Goal: Navigation & Orientation: Find specific page/section

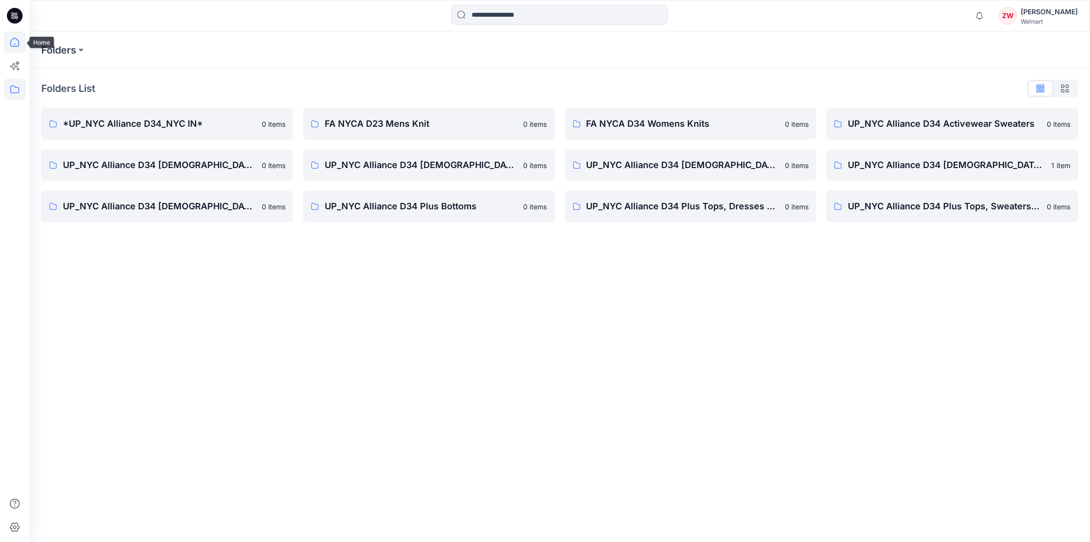
click at [22, 39] on icon at bounding box center [15, 42] width 22 height 22
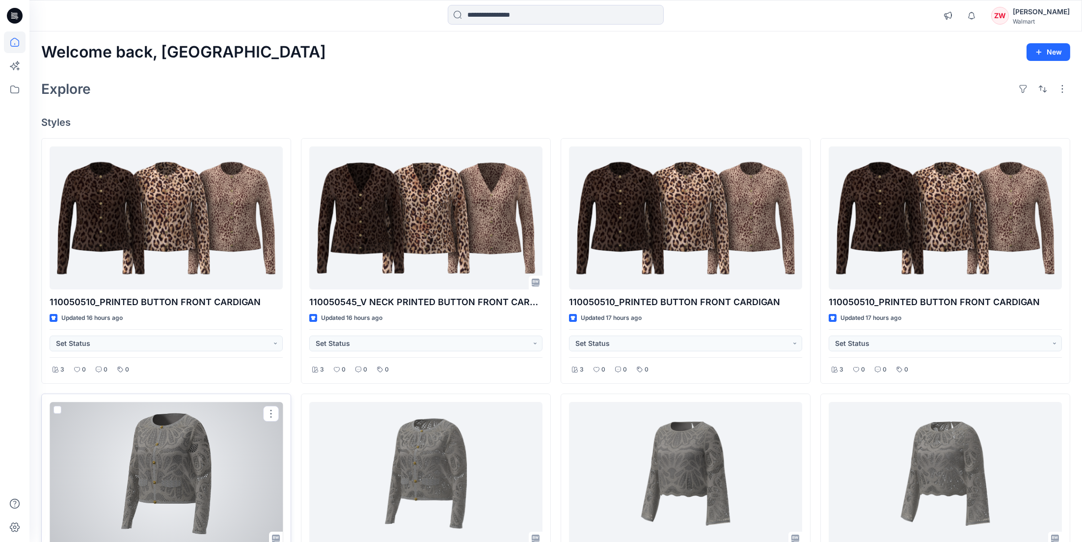
click at [184, 496] on div at bounding box center [166, 473] width 233 height 143
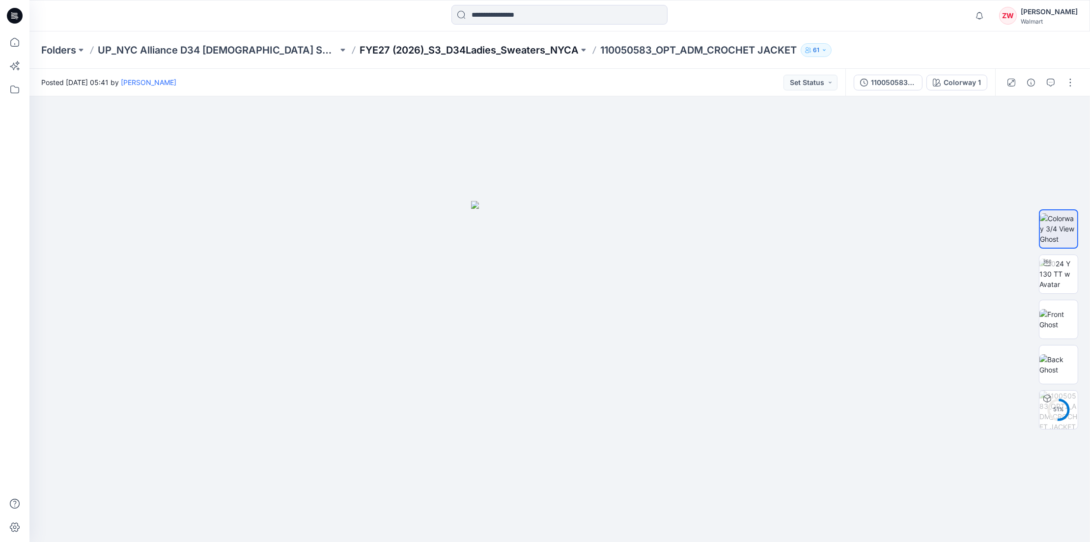
click at [482, 46] on p "FYE27 (2026)_S3_D34Ladies_Sweaters_NYCA" at bounding box center [468, 50] width 219 height 14
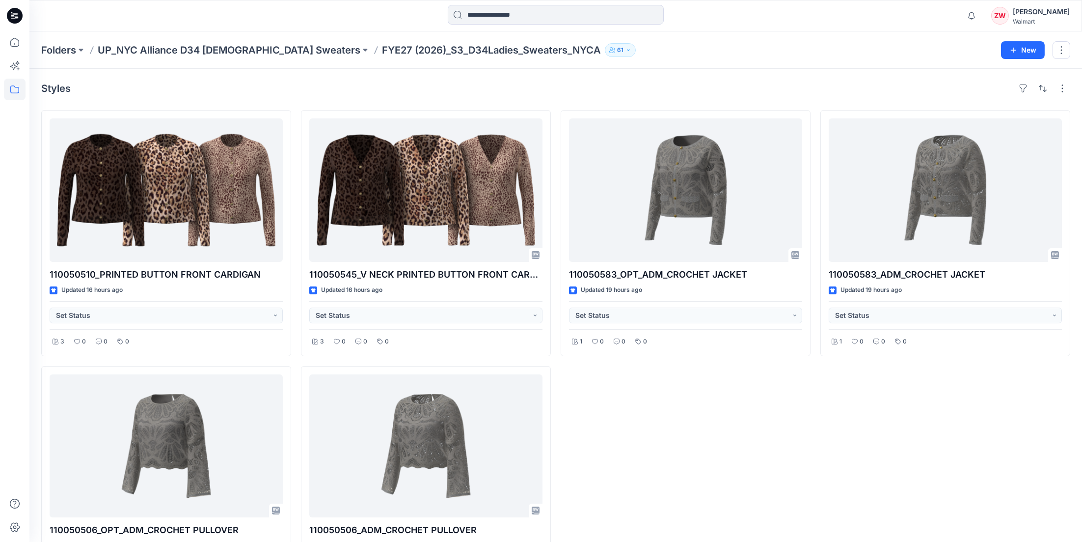
click at [837, 81] on div "Styles" at bounding box center [555, 89] width 1029 height 16
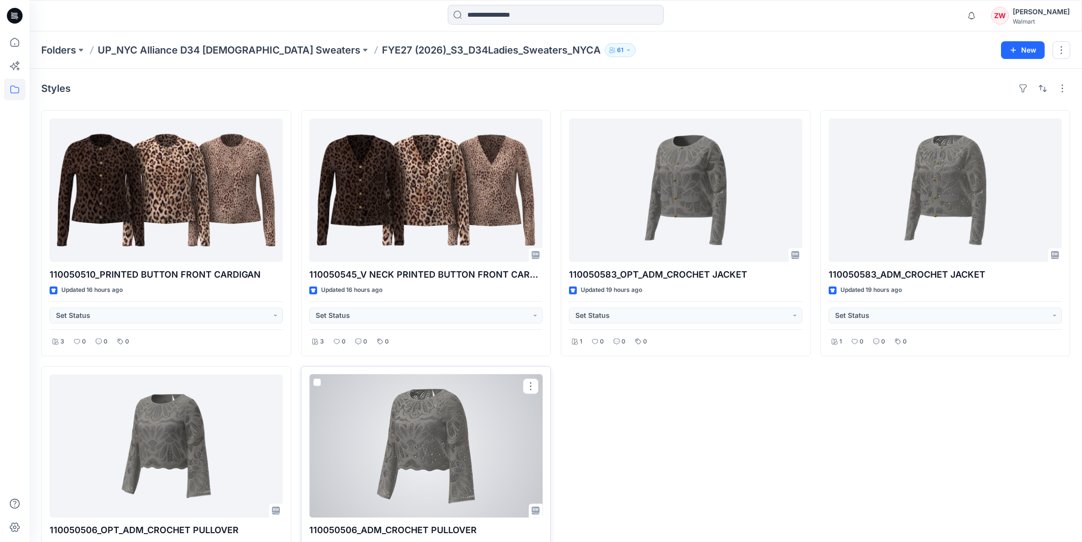
click at [445, 423] on div at bounding box center [425, 445] width 233 height 143
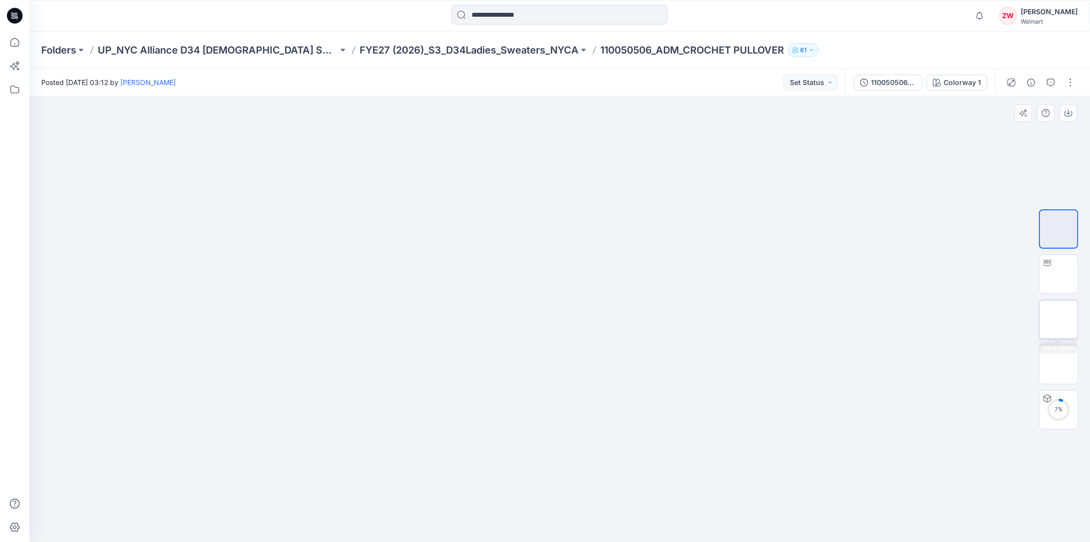
click at [1063, 300] on div at bounding box center [1058, 319] width 39 height 39
click at [1058, 364] on img at bounding box center [1058, 364] width 0 height 0
click at [1062, 309] on img at bounding box center [1058, 319] width 38 height 21
click at [448, 50] on p "FYE27 (2026)_S3_D34Ladies_Sweaters_NYCA" at bounding box center [468, 50] width 219 height 14
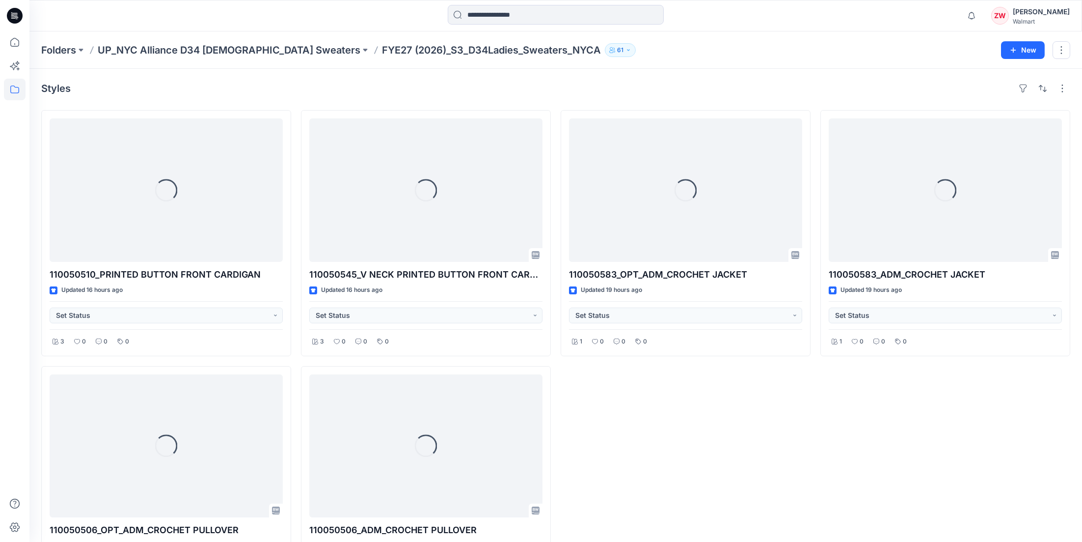
click at [749, 41] on div "Folders UP_NYC Alliance D34 [DEMOGRAPHIC_DATA] Sweaters FYE27 (2026)_S3_D34Ladi…" at bounding box center [555, 49] width 1053 height 37
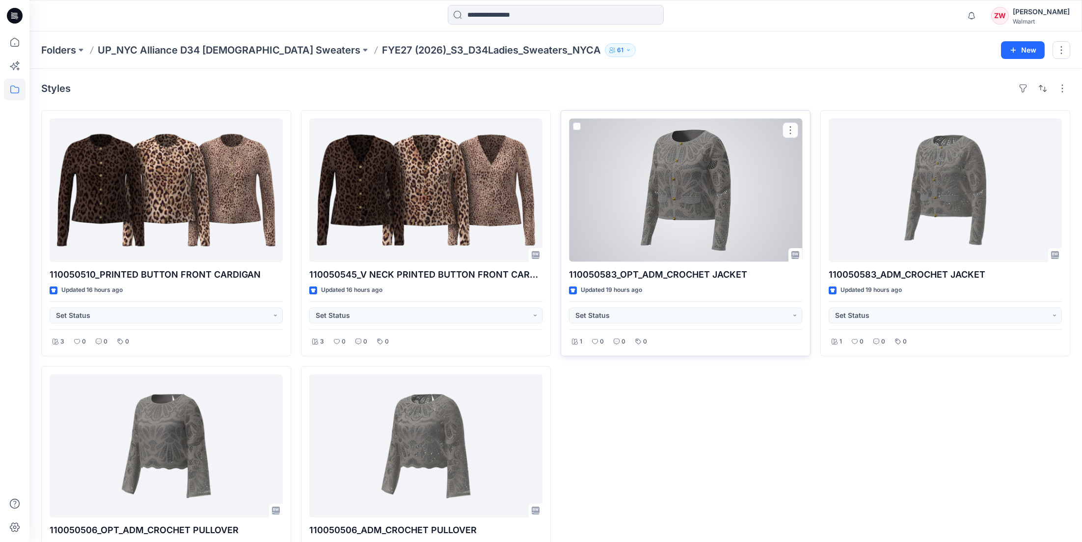
click at [679, 179] on div at bounding box center [685, 189] width 233 height 143
